Goal: Check status: Check status

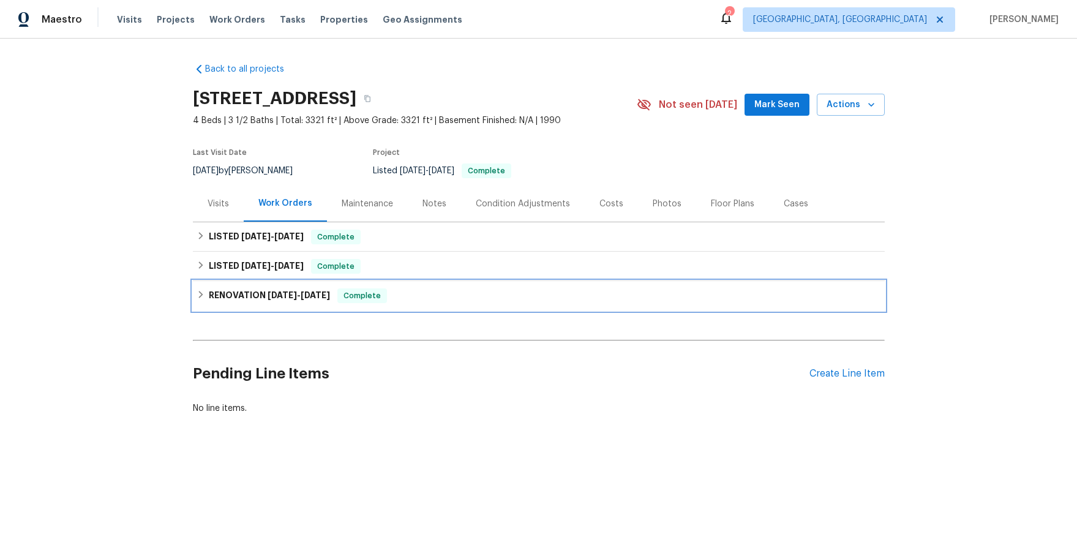
click at [199, 293] on icon at bounding box center [201, 294] width 9 height 9
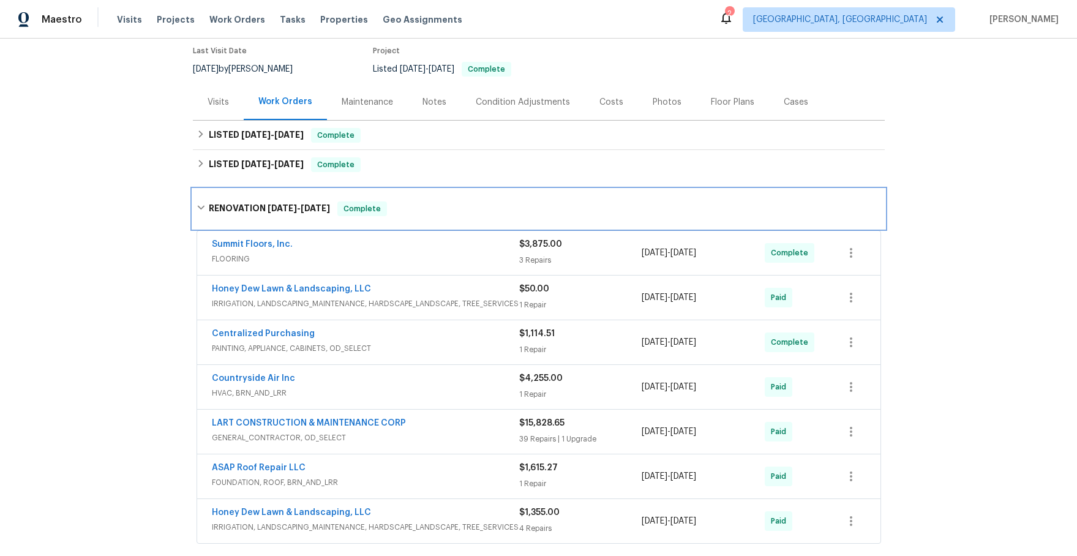
scroll to position [102, 0]
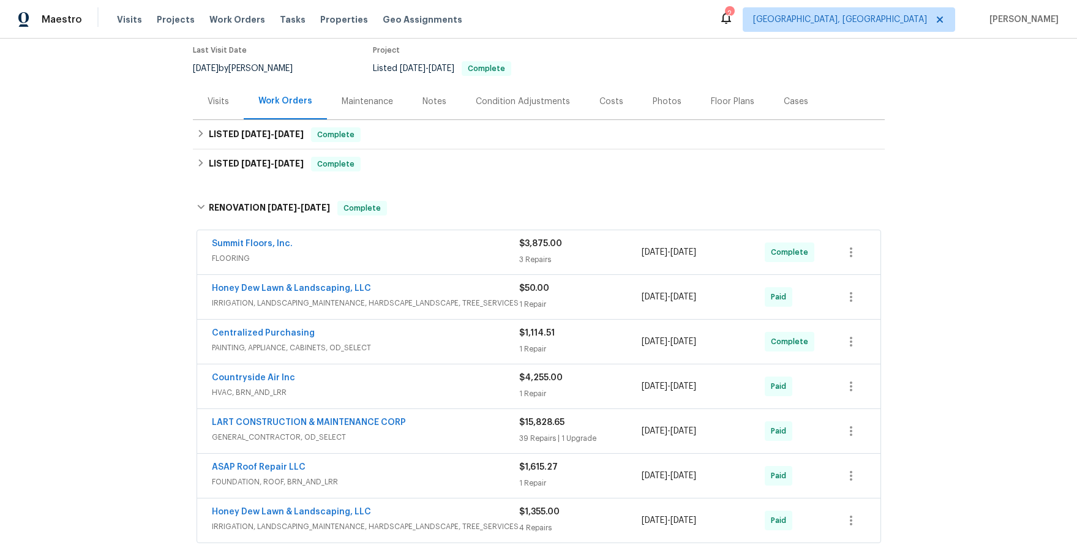
click at [360, 250] on div "Summit Floors, Inc." at bounding box center [365, 245] width 307 height 15
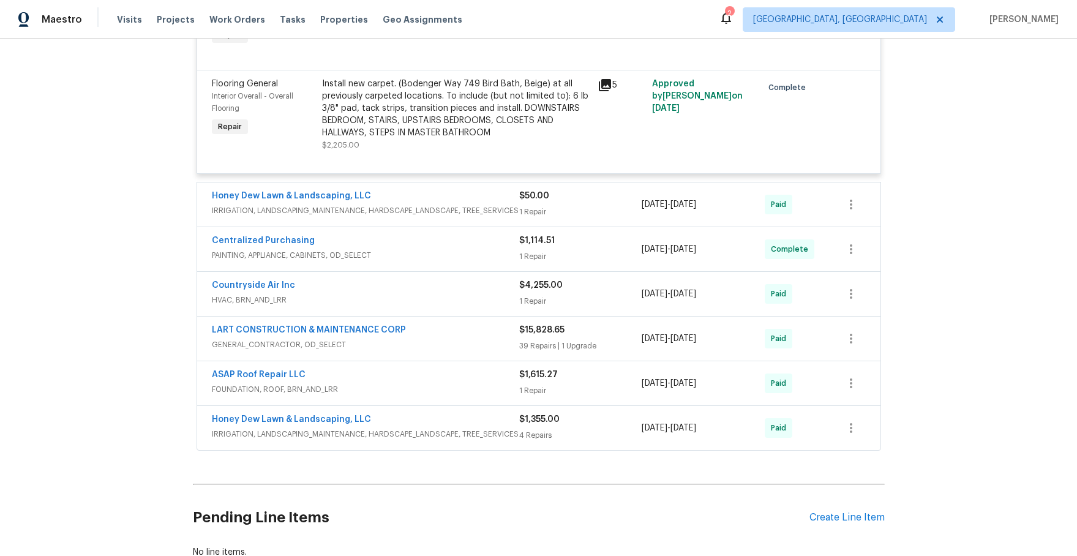
scroll to position [521, 0]
click at [382, 277] on div "Countryside Air Inc HVAC, BRN_AND_LRR $4,255.00 1 Repair [DATE] - [DATE] Paid" at bounding box center [538, 293] width 683 height 44
click at [347, 296] on span "HVAC, BRN_AND_LRR" at bounding box center [365, 299] width 307 height 12
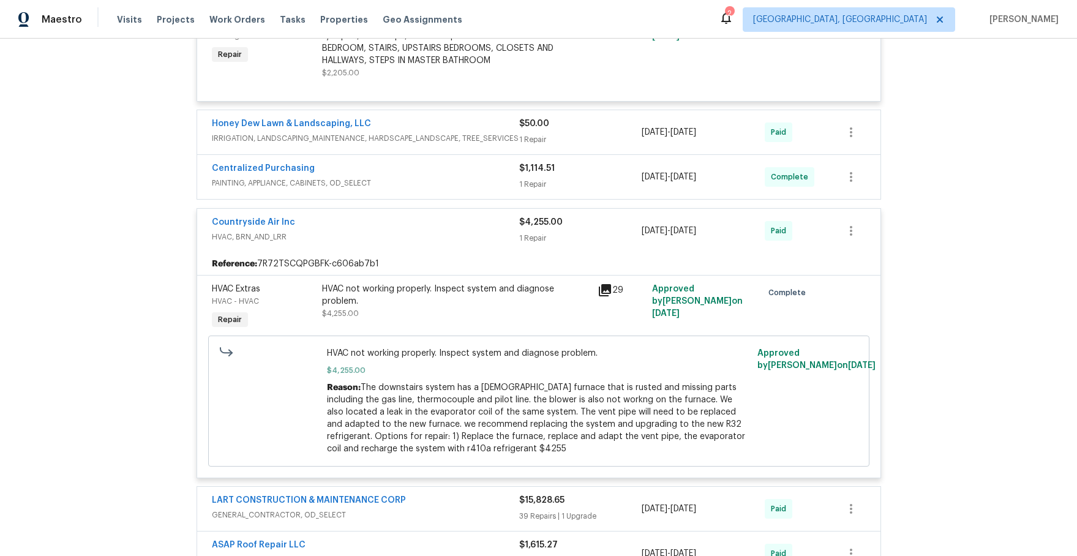
scroll to position [597, 0]
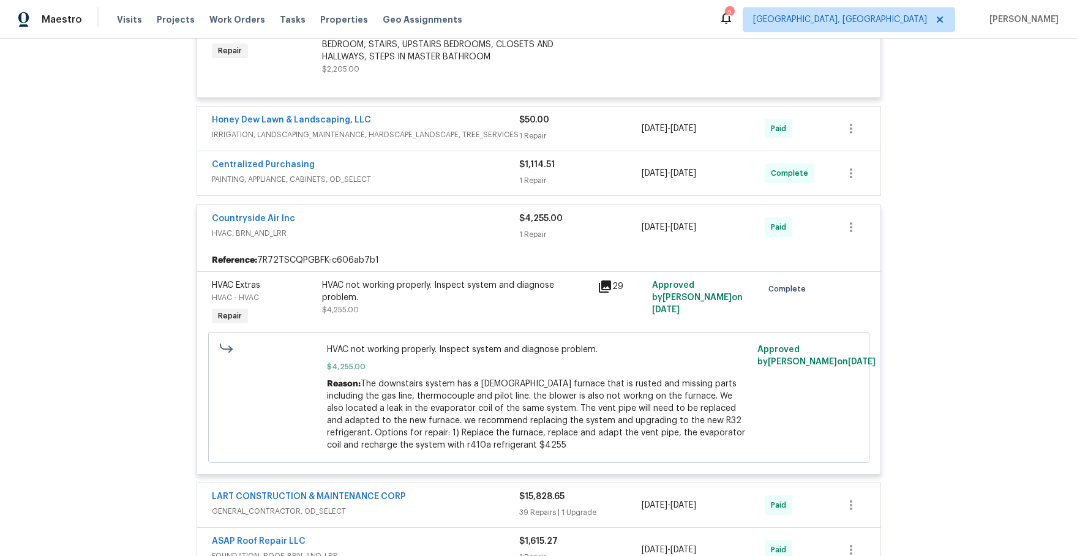
click at [605, 287] on icon at bounding box center [605, 287] width 12 height 12
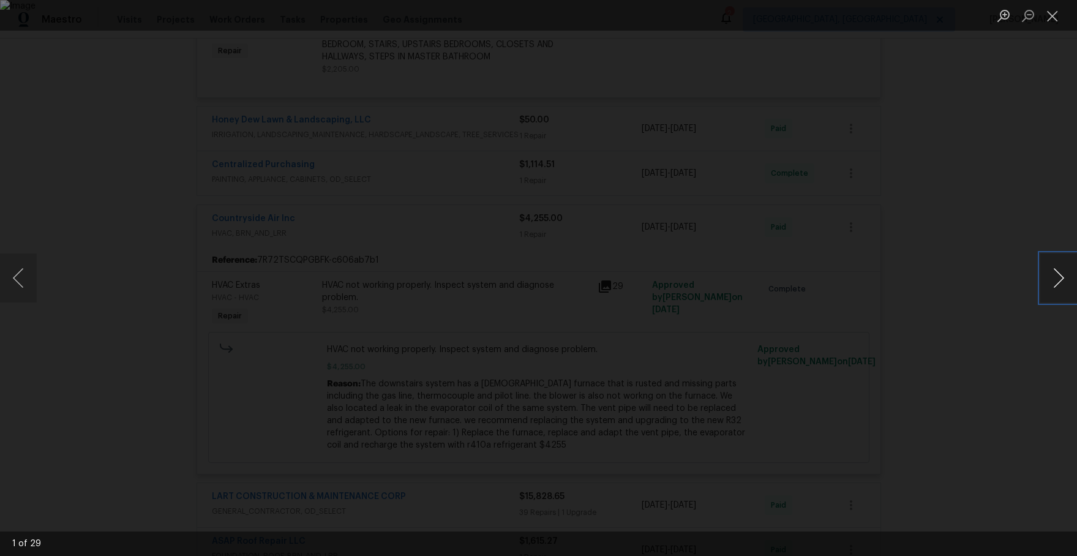
click at [1056, 279] on button "Next image" at bounding box center [1059, 278] width 37 height 49
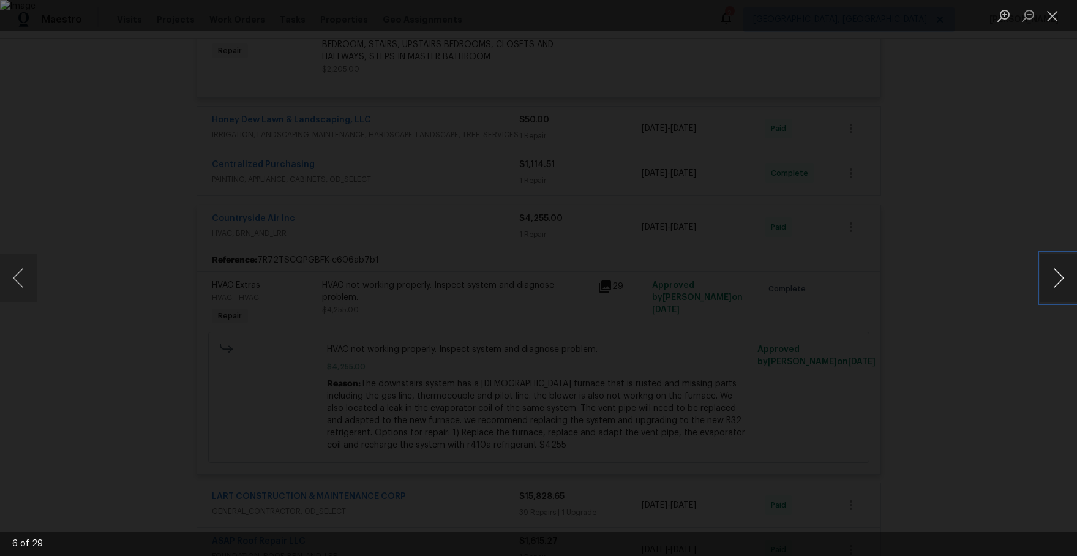
click at [1056, 279] on button "Next image" at bounding box center [1059, 278] width 37 height 49
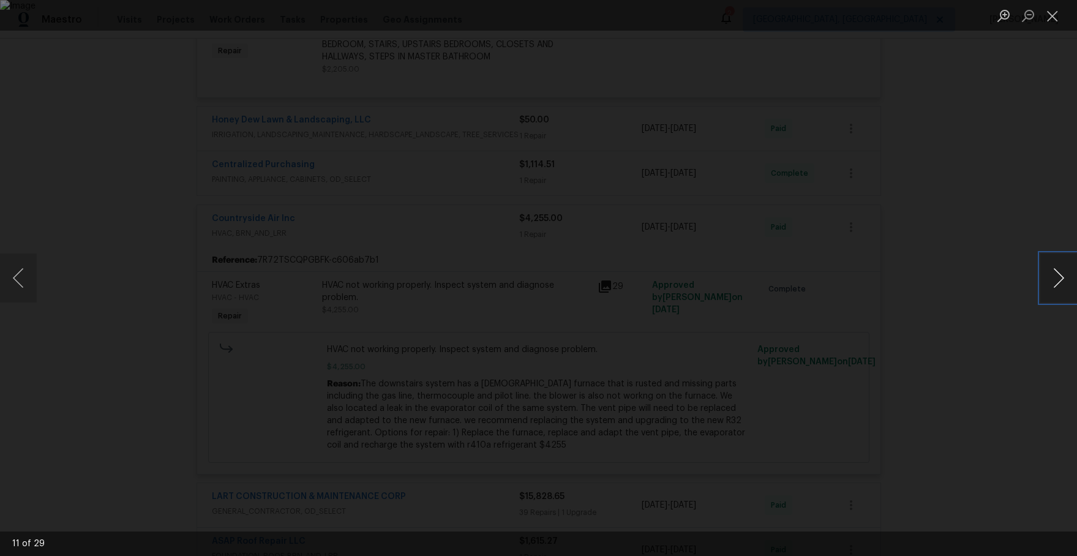
click at [1056, 279] on button "Next image" at bounding box center [1059, 278] width 37 height 49
click at [1056, 278] on button "Next image" at bounding box center [1059, 278] width 37 height 49
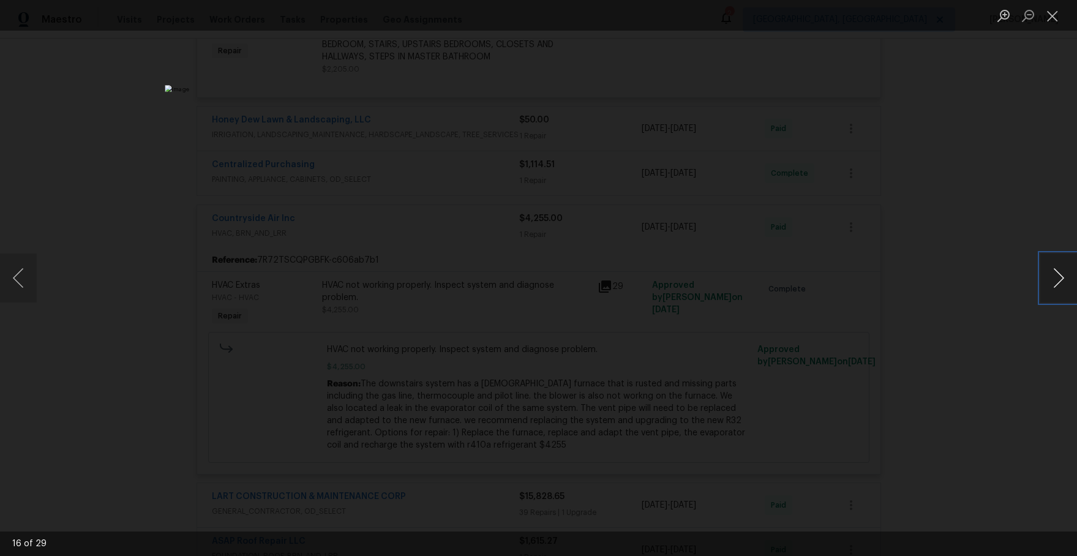
click at [1056, 278] on button "Next image" at bounding box center [1059, 278] width 37 height 49
click at [1056, 279] on button "Next image" at bounding box center [1059, 278] width 37 height 49
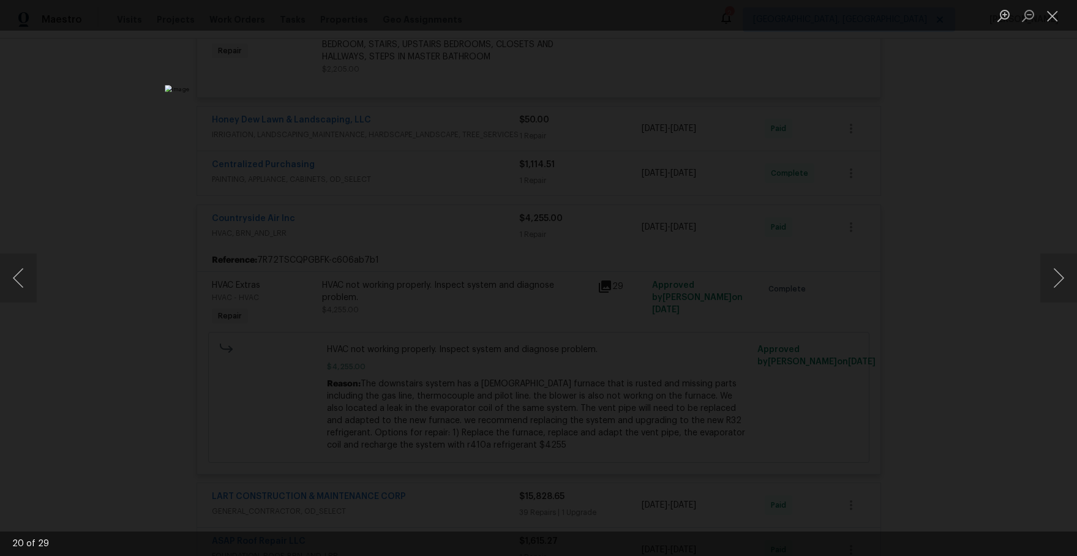
click at [950, 299] on div "Lightbox" at bounding box center [538, 278] width 1077 height 556
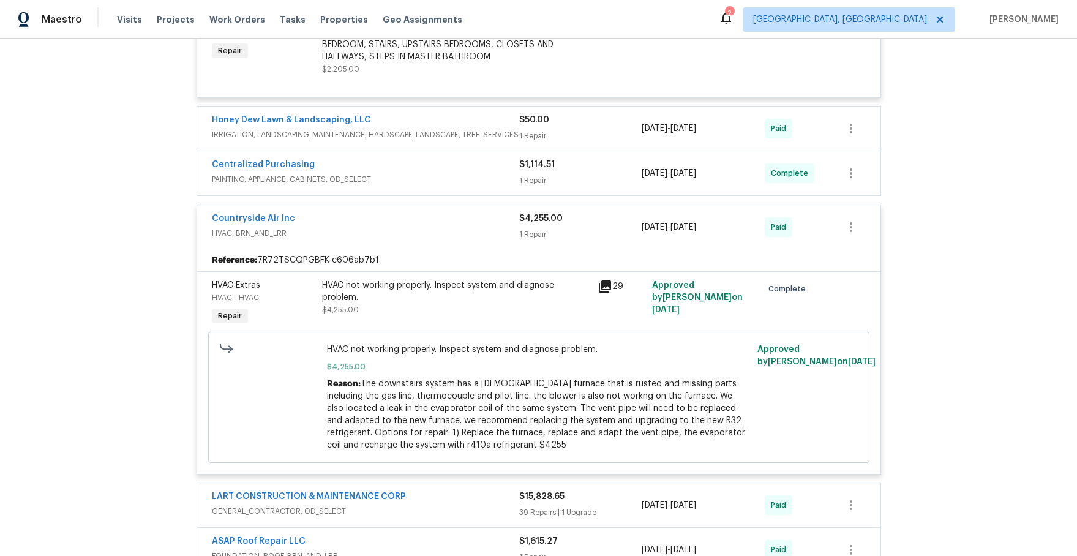
click at [255, 213] on span "Countryside Air Inc" at bounding box center [253, 219] width 83 height 12
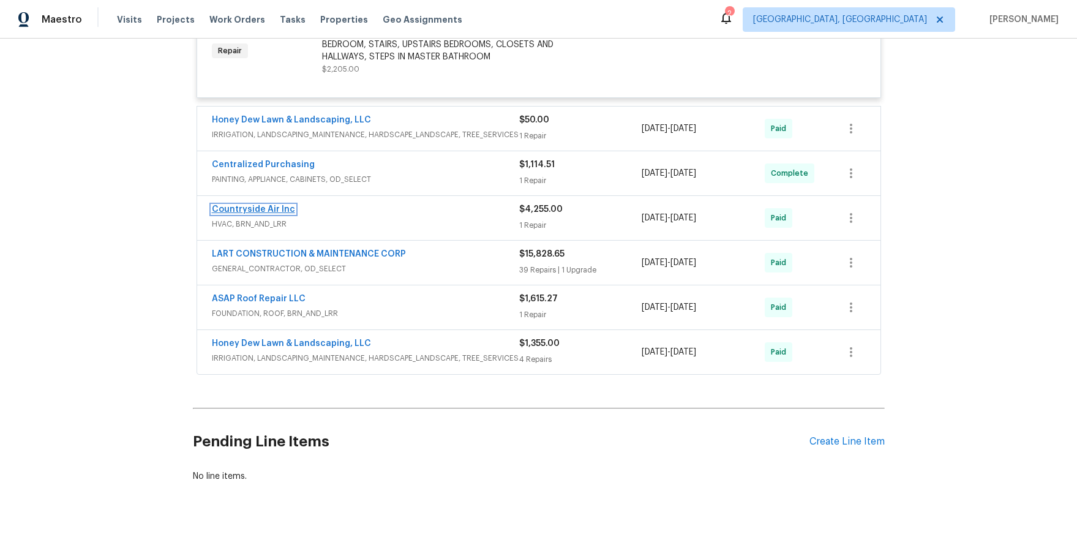
click at [263, 205] on link "Countryside Air Inc" at bounding box center [253, 209] width 83 height 9
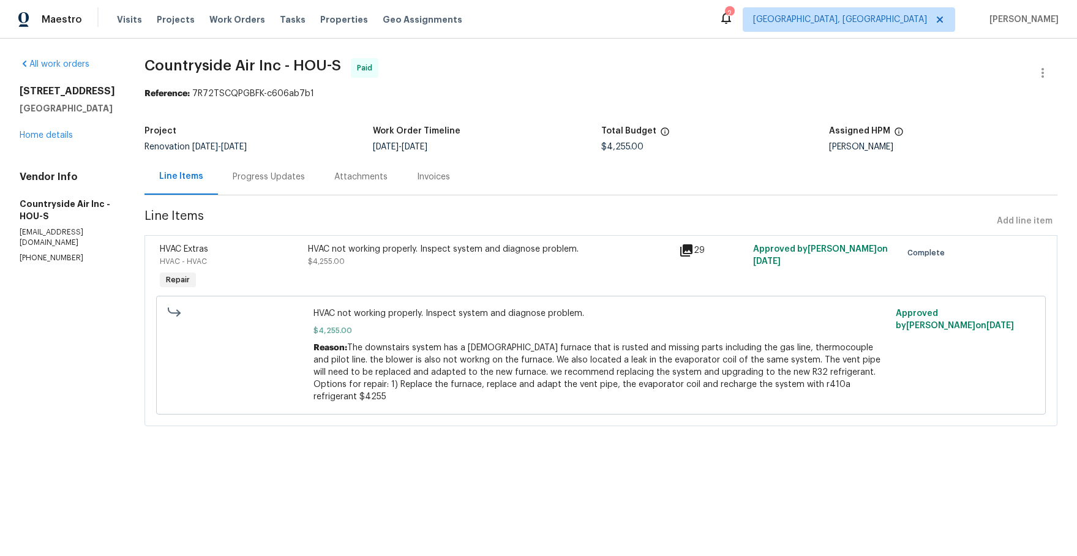
click at [267, 179] on div "Progress Updates" at bounding box center [269, 177] width 72 height 12
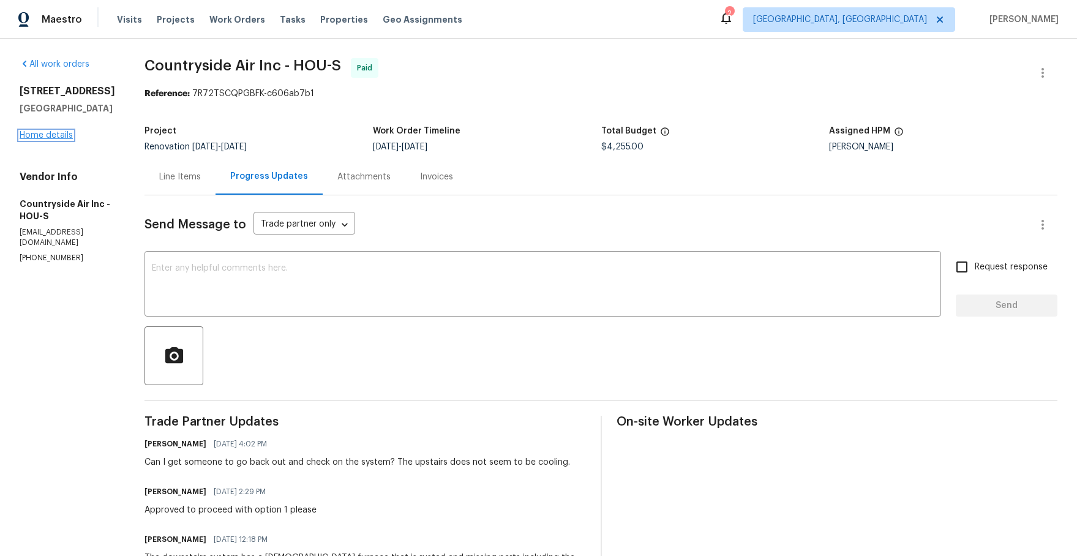
click at [55, 132] on link "Home details" at bounding box center [46, 135] width 53 height 9
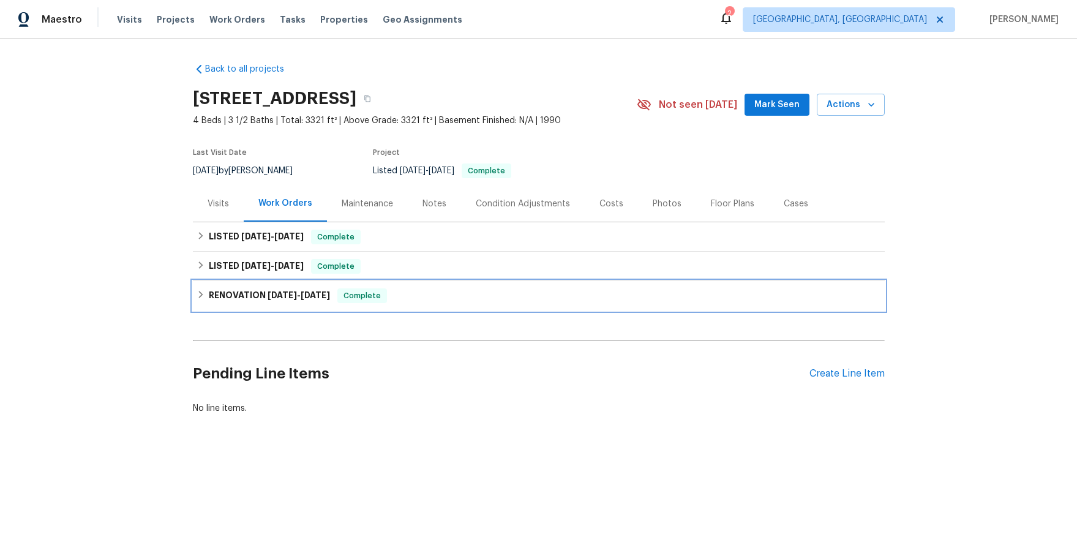
click at [205, 292] on div "RENOVATION [DATE] - [DATE] Complete" at bounding box center [539, 295] width 685 height 15
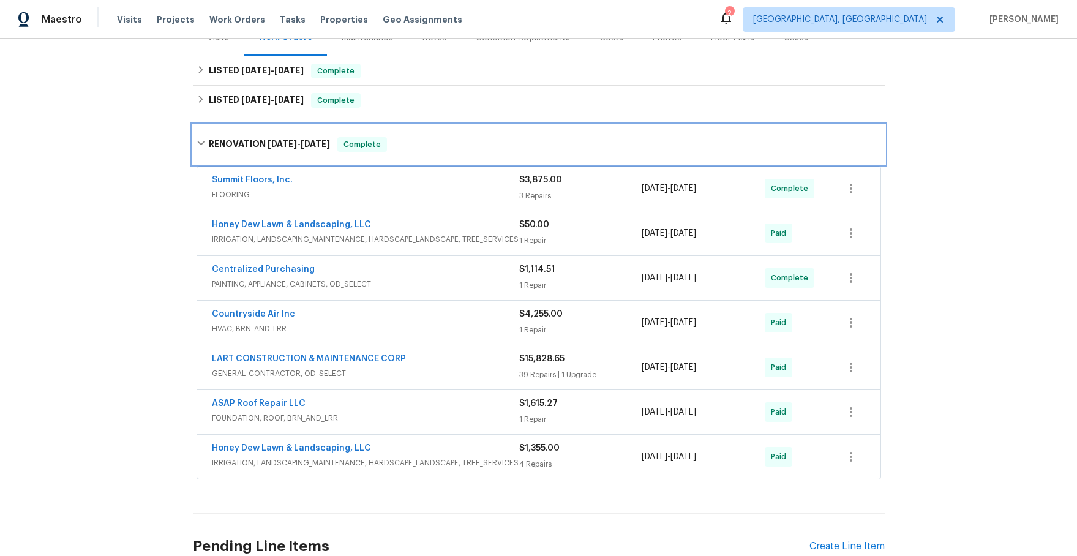
scroll to position [168, 0]
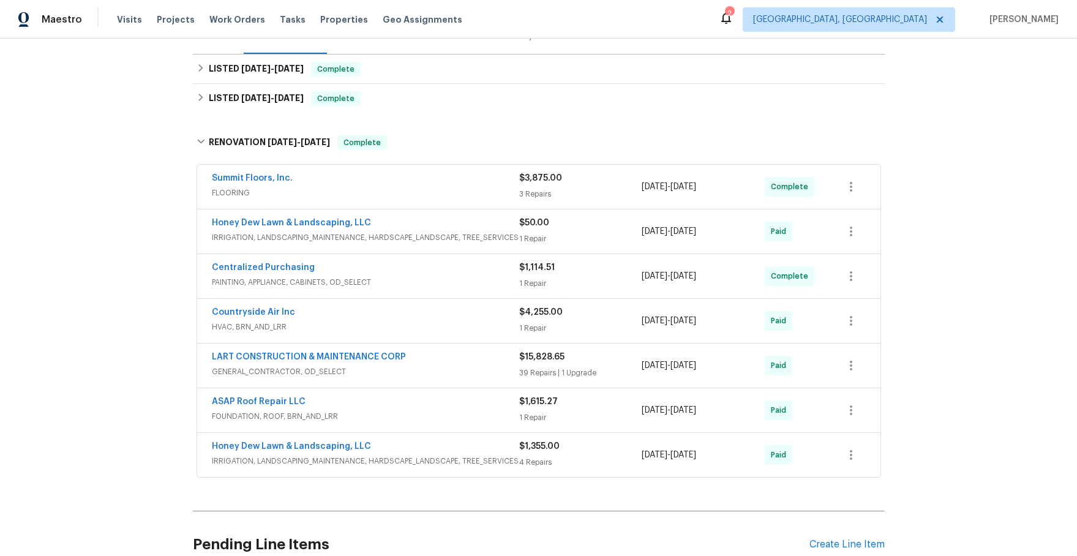
click at [362, 411] on span "FOUNDATION, ROOF, BRN_AND_LRR" at bounding box center [365, 416] width 307 height 12
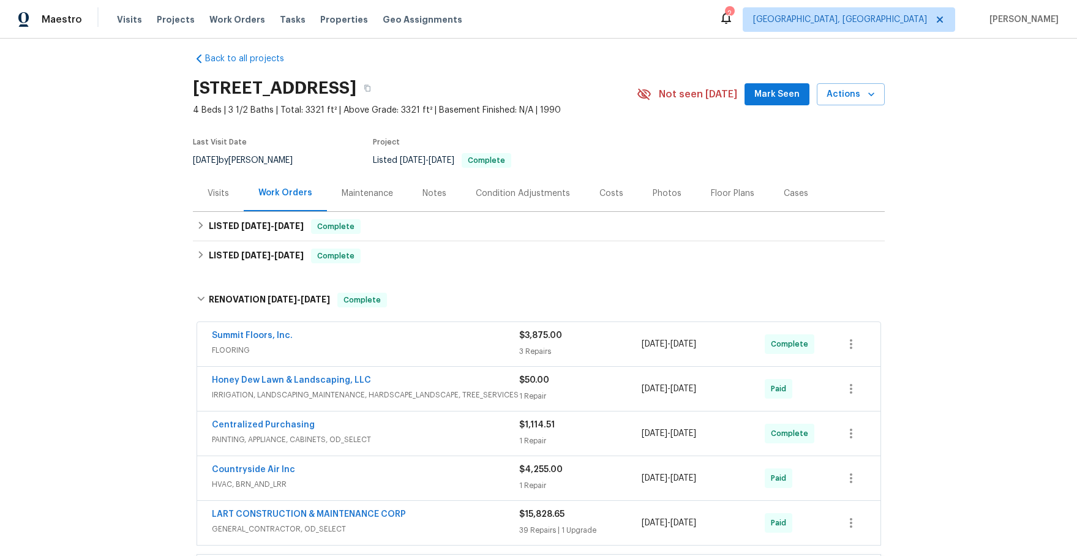
scroll to position [4, 0]
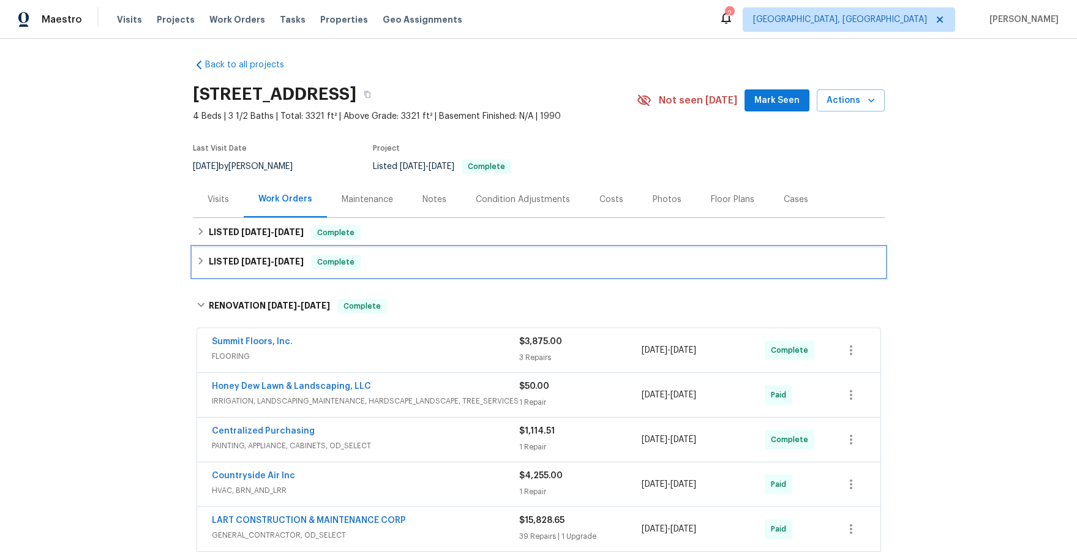
click at [201, 262] on icon at bounding box center [200, 260] width 4 height 7
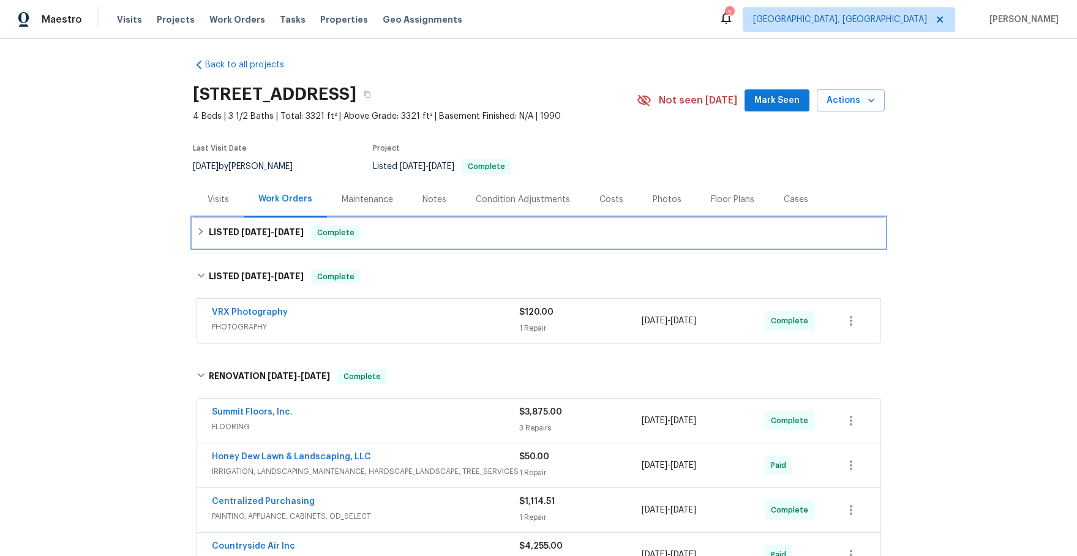
click at [200, 231] on icon at bounding box center [201, 231] width 9 height 9
